Goal: Information Seeking & Learning: Check status

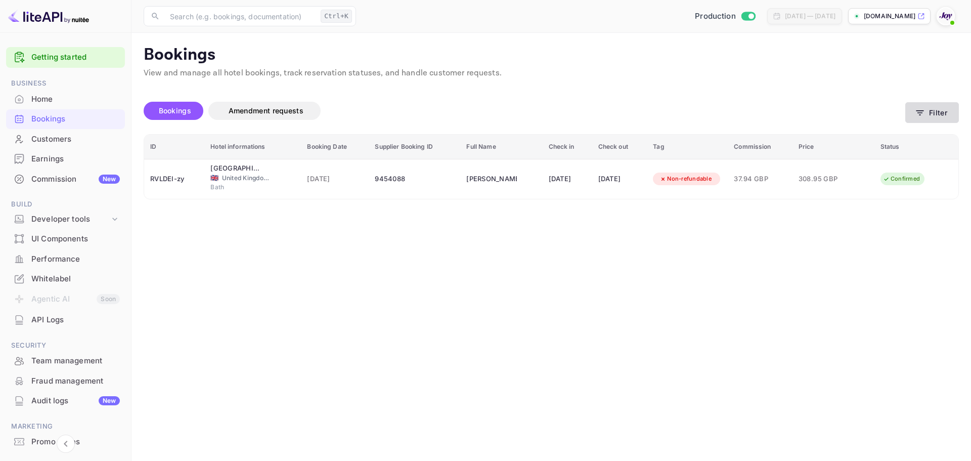
click at [920, 116] on icon "button" at bounding box center [920, 113] width 10 height 10
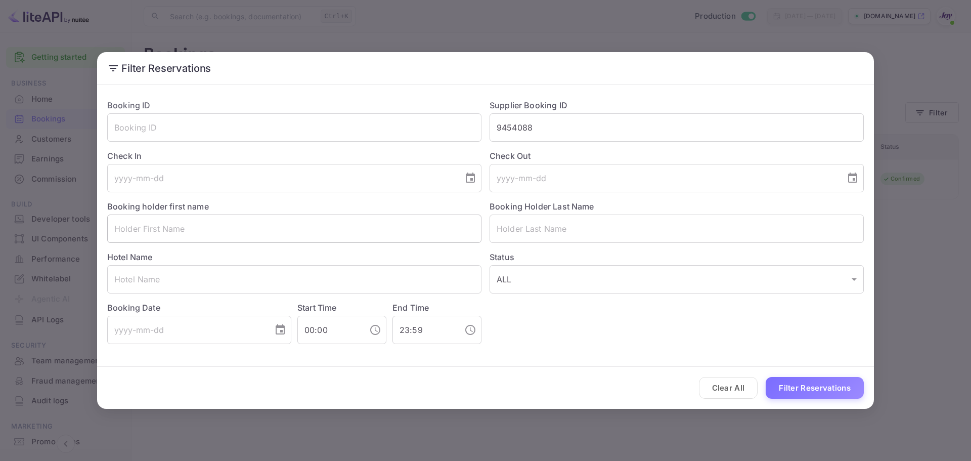
click at [264, 224] on input "text" at bounding box center [294, 228] width 374 height 28
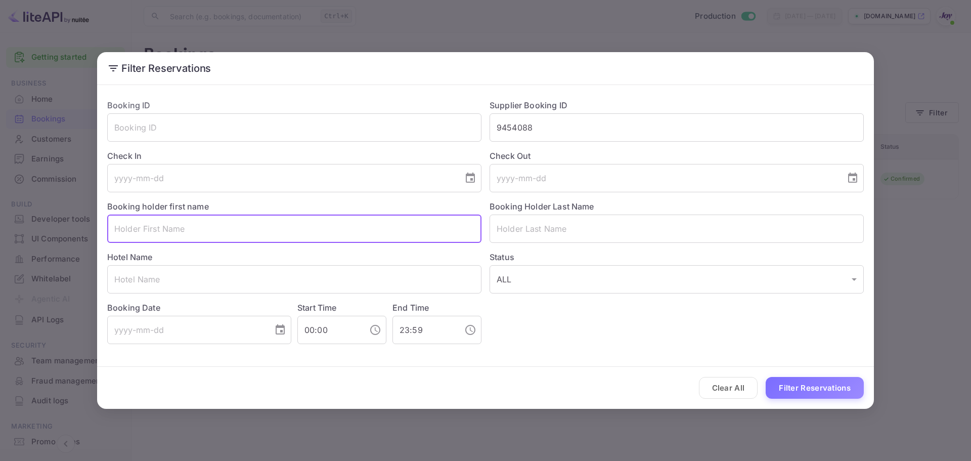
paste input "[PERSON_NAME]"
click at [247, 229] on input "[PERSON_NAME]" at bounding box center [294, 228] width 374 height 28
type input "[PERSON_NAME]"
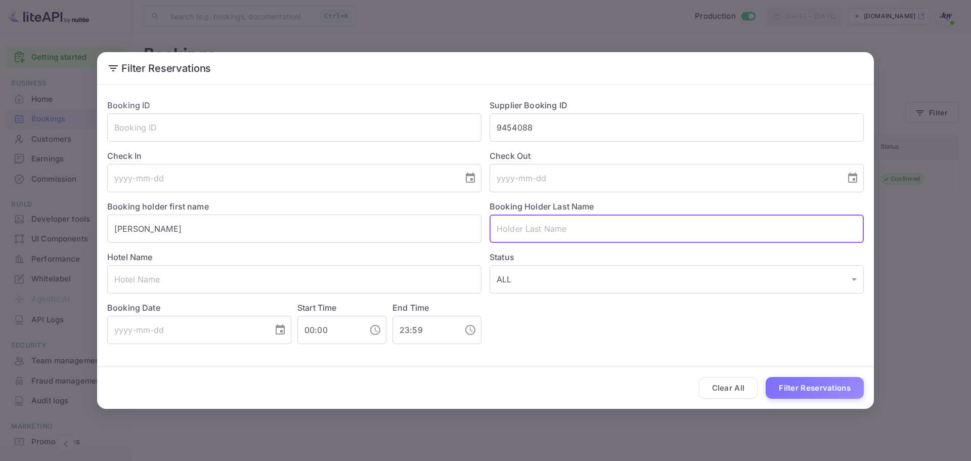
click at [510, 225] on input "text" at bounding box center [677, 228] width 374 height 28
paste input "[PERSON_NAME]"
type input "[PERSON_NAME]"
click at [379, 232] on input "[PERSON_NAME]" at bounding box center [294, 228] width 374 height 28
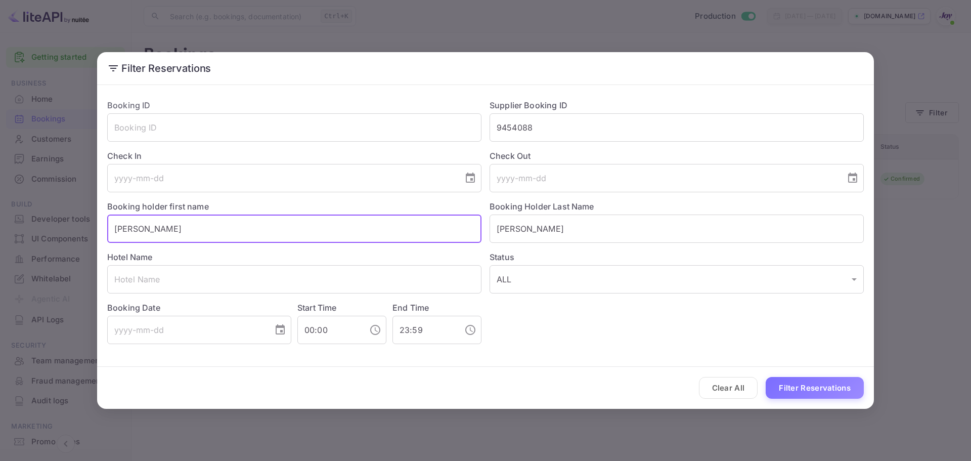
click at [379, 232] on input "[PERSON_NAME]" at bounding box center [294, 228] width 374 height 28
type input "Bill"
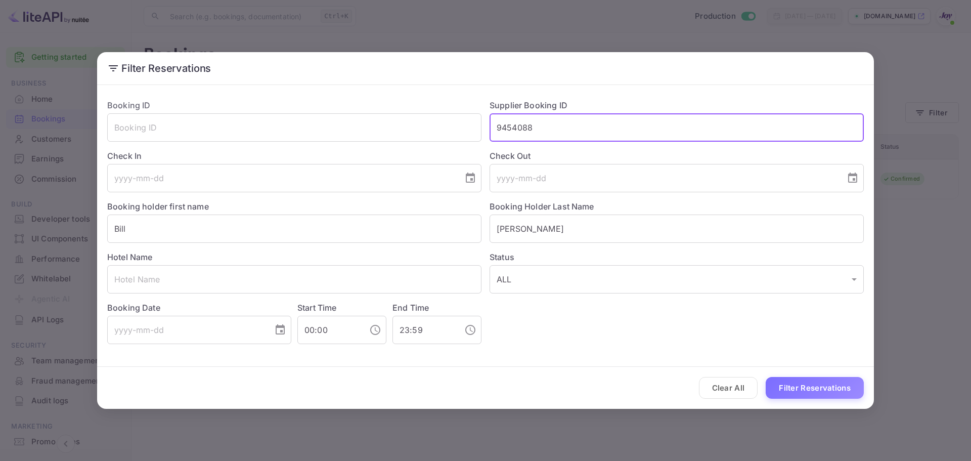
click at [538, 122] on input "9454088" at bounding box center [677, 127] width 374 height 28
click at [538, 122] on input "text" at bounding box center [677, 127] width 374 height 28
click at [541, 224] on input "[PERSON_NAME]" at bounding box center [677, 228] width 374 height 28
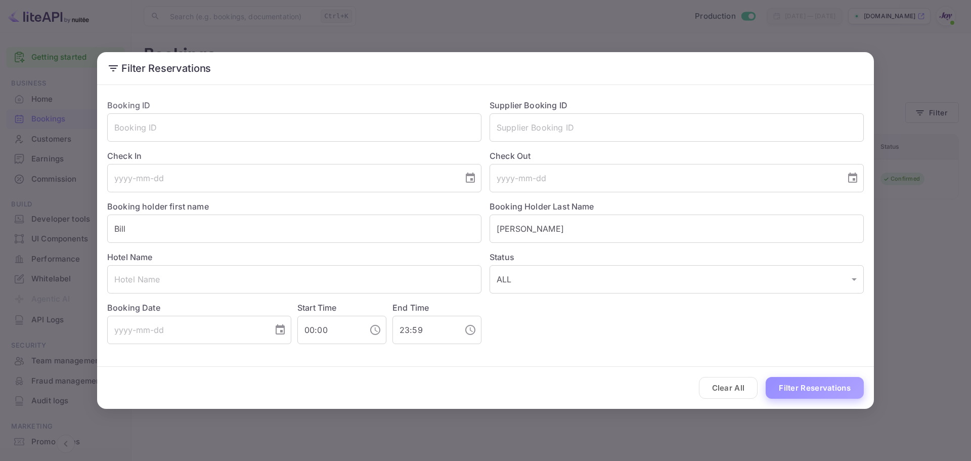
click at [804, 389] on button "Filter Reservations" at bounding box center [815, 388] width 98 height 22
click at [801, 386] on button "Filter Reservations" at bounding box center [815, 388] width 98 height 22
click at [661, 24] on div "Filter Reservations Booking ID ​ Supplier Booking ID ​ Check In ​ Check Out ​ B…" at bounding box center [485, 230] width 971 height 461
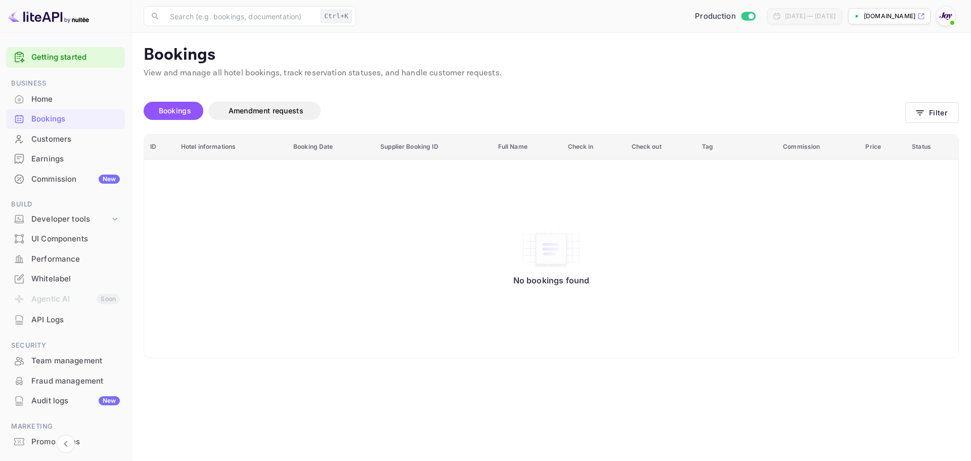
click at [946, 15] on img at bounding box center [946, 16] width 16 height 16
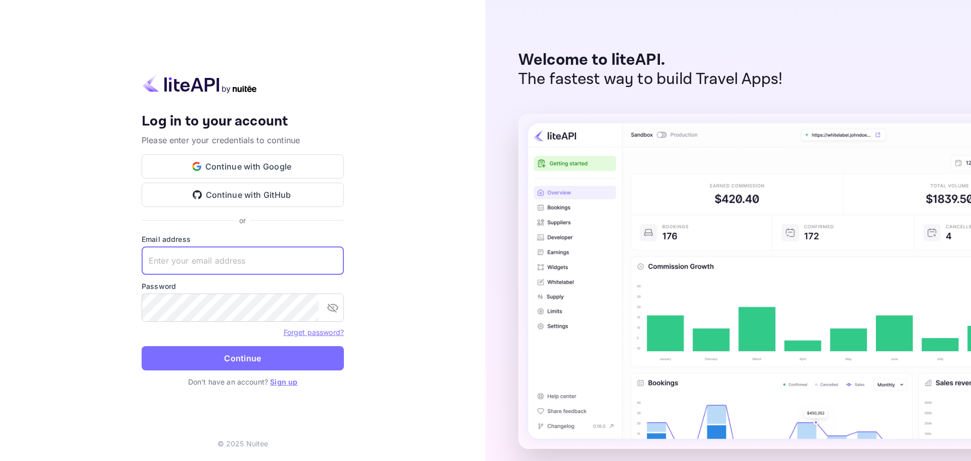
click at [198, 255] on input "text" at bounding box center [243, 260] width 202 height 28
paste input "[EMAIL_ADDRESS][DOMAIN_NAME]"
type input "[EMAIL_ADDRESS][DOMAIN_NAME]"
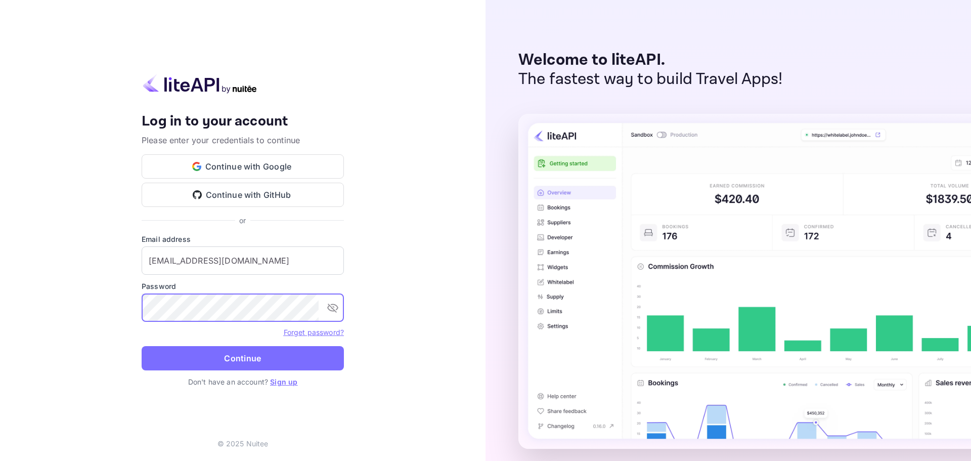
click at [255, 363] on button "Continue" at bounding box center [243, 358] width 202 height 24
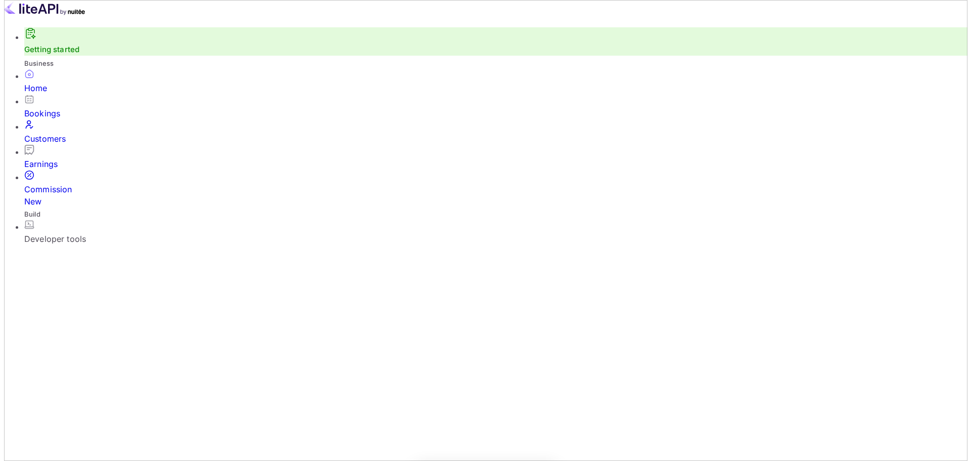
scroll to position [157, 255]
click at [65, 118] on div "Bookings" at bounding box center [491, 113] width 943 height 12
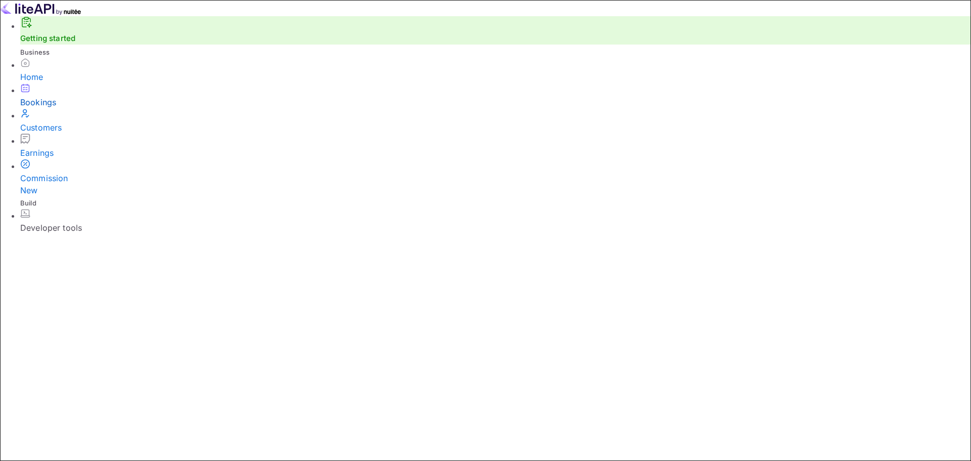
paste input "[PERSON_NAME]"
type input "[PERSON_NAME]"
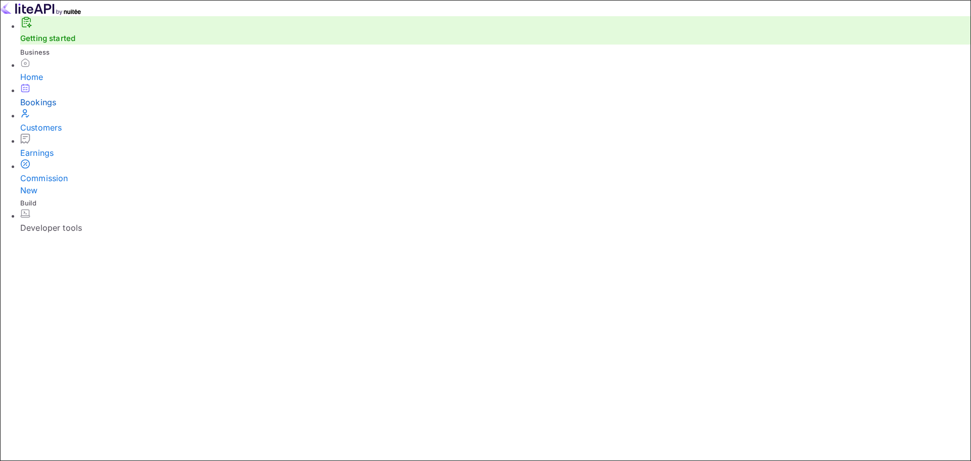
paste input "[PERSON_NAME]"
type input "[PERSON_NAME]"
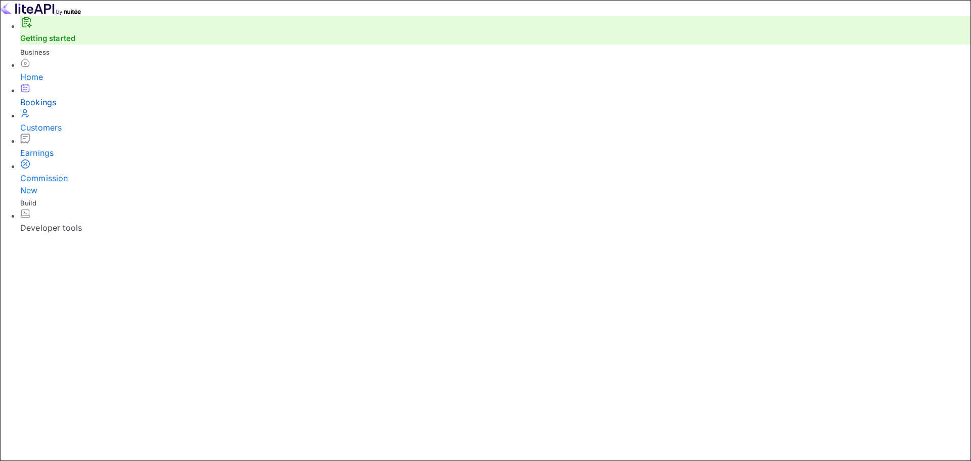
type input "Bill"
paste input "Hilton Pilar"
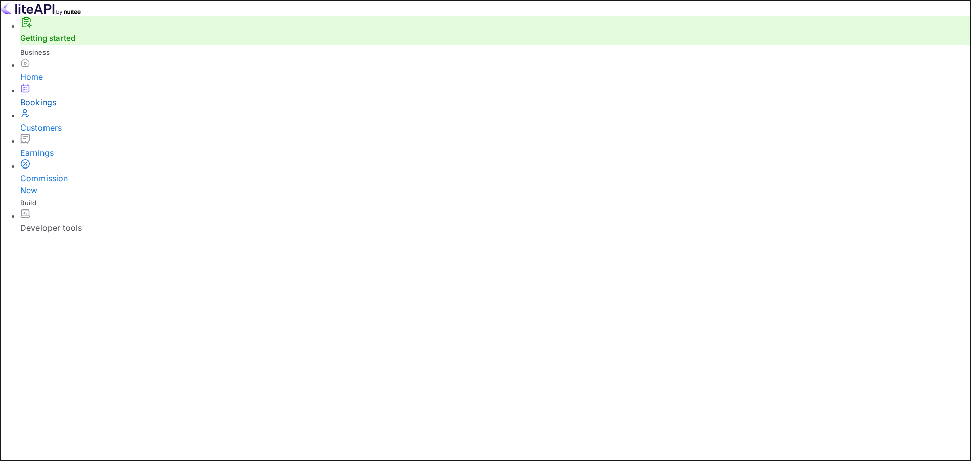
type input "Hilton Pilar"
